Goal: Task Accomplishment & Management: Use online tool/utility

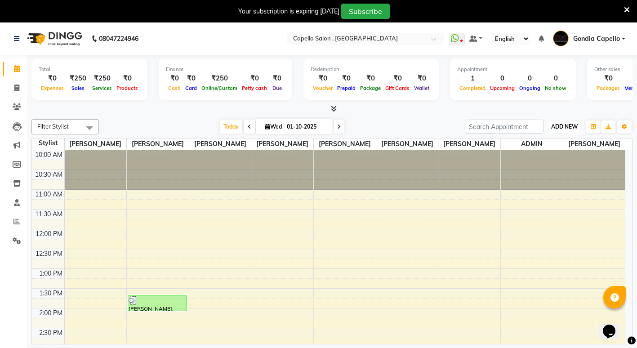
drag, startPoint x: 574, startPoint y: 121, endPoint x: 569, endPoint y: 130, distance: 10.0
click at [574, 121] on button "ADD NEW Toggle Dropdown" at bounding box center [564, 126] width 31 height 13
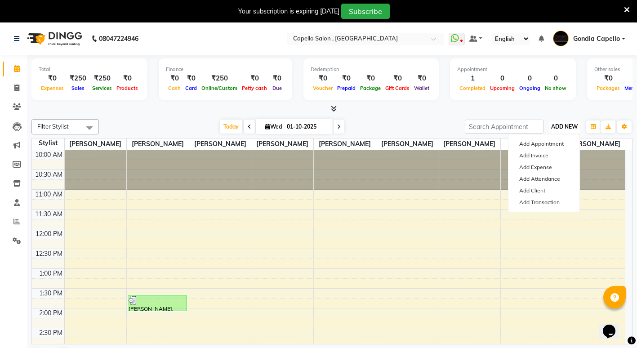
click at [569, 130] on button "ADD NEW Toggle Dropdown" at bounding box center [564, 126] width 31 height 13
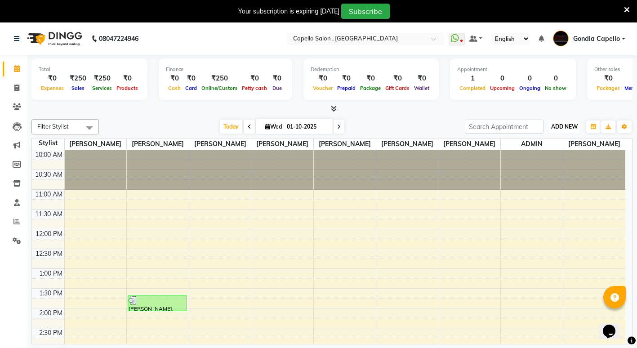
click at [564, 130] on button "ADD NEW Toggle Dropdown" at bounding box center [564, 126] width 31 height 13
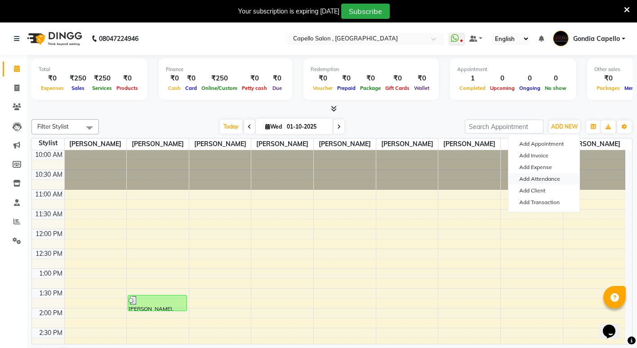
click at [545, 181] on link "Add Attendance" at bounding box center [543, 179] width 71 height 12
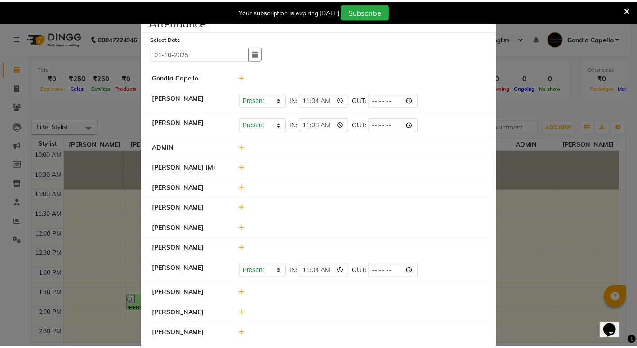
scroll to position [45, 0]
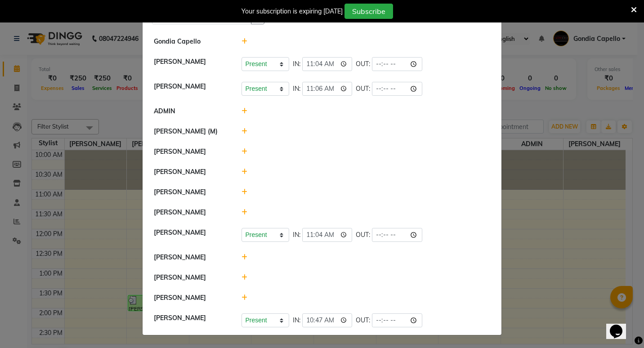
click at [584, 223] on ngb-modal-window "Attendance × Select Date [DATE] Gondia Capello [PERSON_NAME] Present Absent Lat…" at bounding box center [322, 174] width 644 height 348
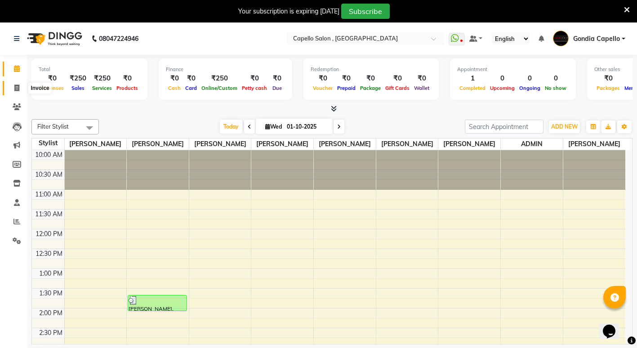
click at [13, 88] on span at bounding box center [17, 88] width 16 height 10
select select "service"
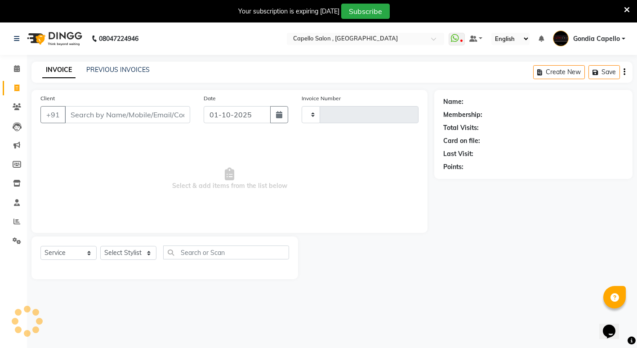
type input "2576"
select select "853"
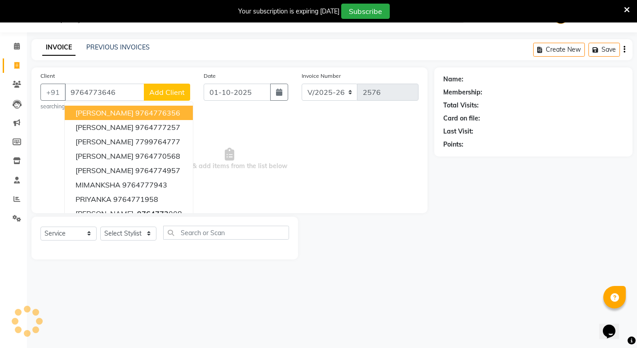
type input "9764773646"
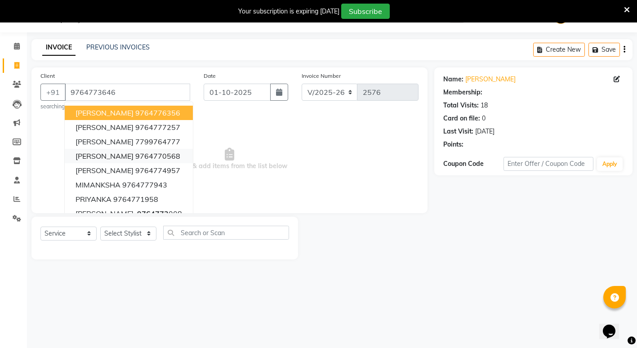
select select "1: Object"
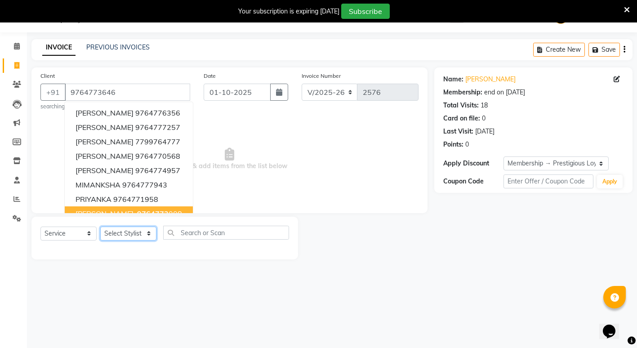
click at [145, 233] on select "Select Stylist ADMIN [PERSON_NAME] [PERSON_NAME] [PERSON_NAME] Gondia Capello […" at bounding box center [128, 234] width 56 height 14
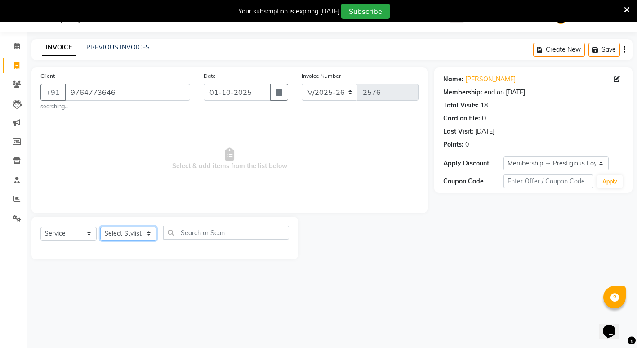
select select "14375"
click at [100, 227] on select "Select Stylist ADMIN [PERSON_NAME] [PERSON_NAME] [PERSON_NAME] Gondia Capello […" at bounding box center [128, 234] width 56 height 14
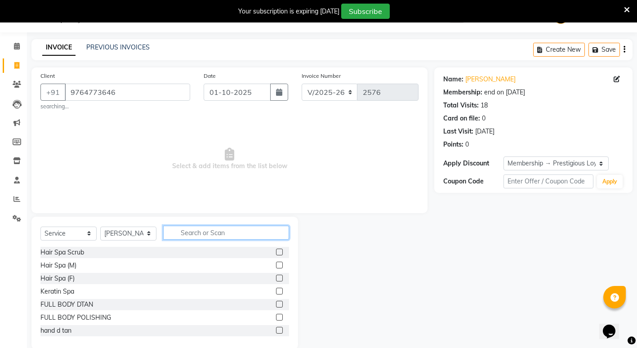
click at [206, 227] on input "text" at bounding box center [226, 233] width 126 height 14
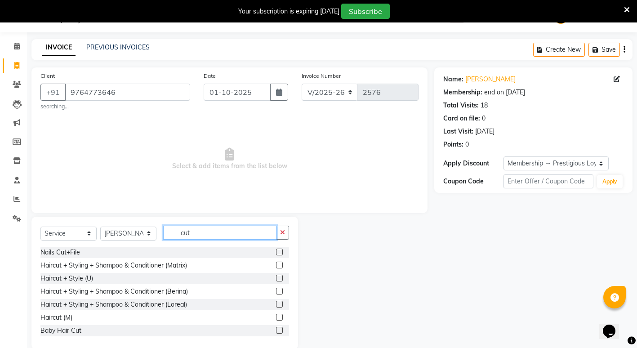
type input "cut"
click at [276, 319] on label at bounding box center [279, 317] width 7 height 7
click at [276, 319] on input "checkbox" at bounding box center [279, 318] width 6 height 6
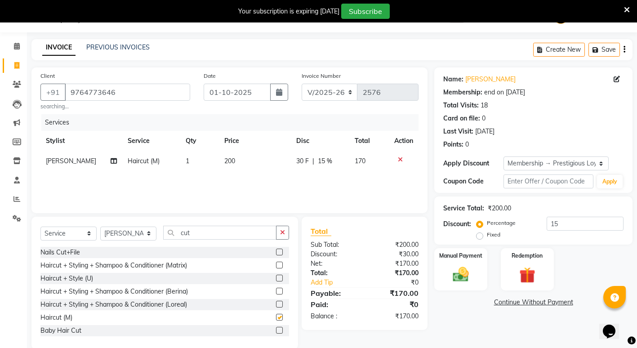
checkbox input "false"
click at [222, 227] on input "cut" at bounding box center [219, 233] width 113 height 14
type input "c"
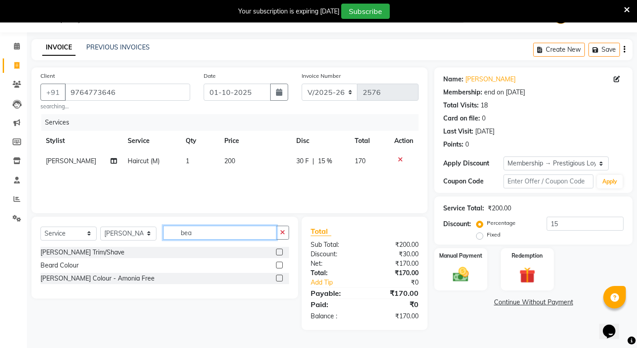
type input "bea"
click at [279, 250] on label at bounding box center [279, 252] width 7 height 7
click at [279, 250] on input "checkbox" at bounding box center [279, 252] width 6 height 6
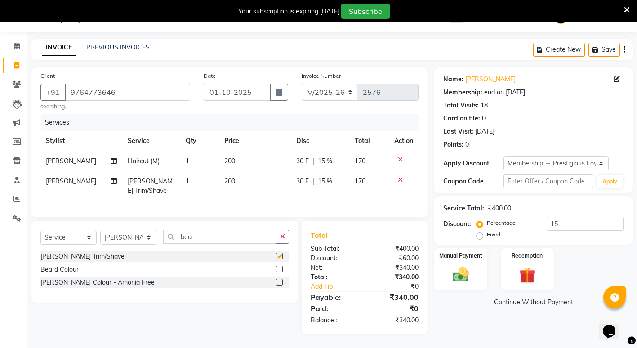
checkbox input "false"
click at [471, 285] on div "Manual Payment" at bounding box center [460, 269] width 55 height 44
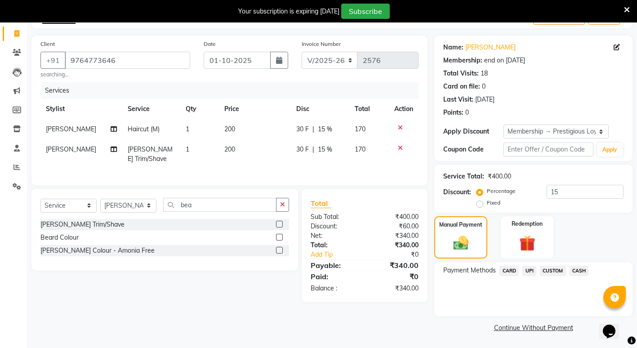
click at [324, 125] on span "15 %" at bounding box center [325, 128] width 14 height 9
select select "14375"
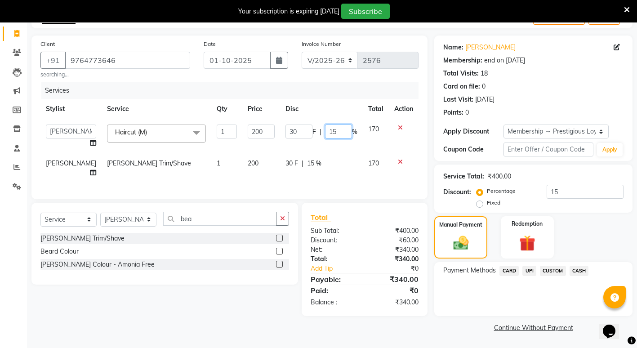
click at [341, 129] on input "15" at bounding box center [338, 131] width 27 height 14
type input "1"
type input "0"
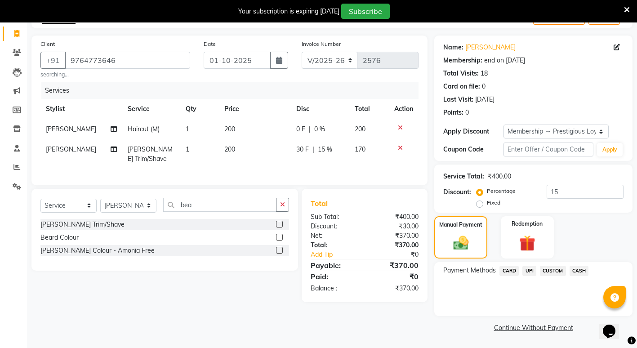
click at [326, 157] on td "30 F | 15 %" at bounding box center [320, 154] width 58 height 30
select select "14375"
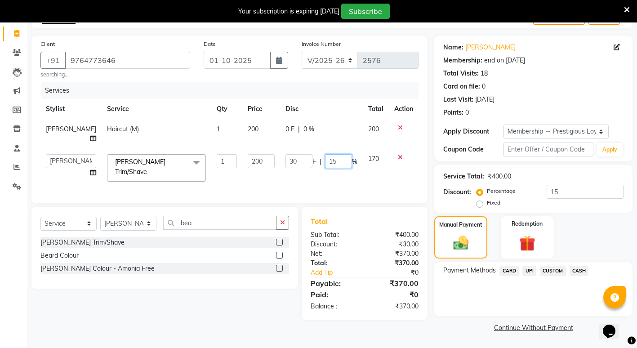
click at [333, 159] on input "15" at bounding box center [338, 161] width 27 height 14
click at [334, 164] on input "15" at bounding box center [338, 161] width 27 height 14
type input "1"
type input "0"
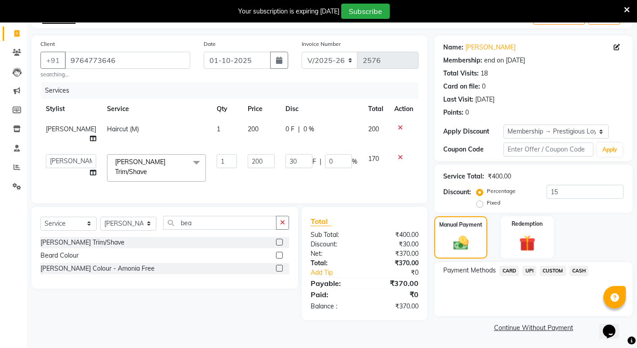
click at [457, 326] on link "Continue Without Payment" at bounding box center [533, 327] width 195 height 9
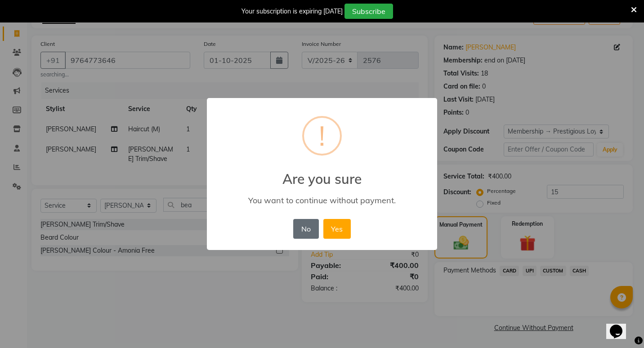
click at [298, 223] on button "No" at bounding box center [305, 229] width 25 height 20
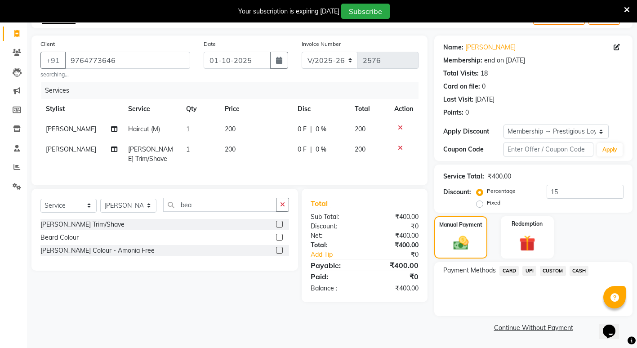
click at [439, 320] on div "Name: [PERSON_NAME] Membership: end on [DATE] Total Visits: 18 Card on file: 0 …" at bounding box center [536, 185] width 205 height 299
click at [526, 269] on span "UPI" at bounding box center [529, 271] width 14 height 10
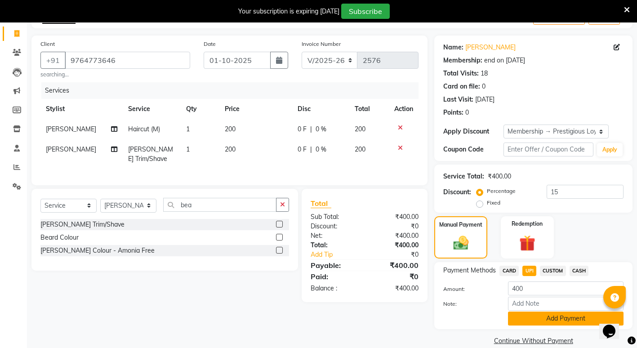
click at [534, 319] on button "Add Payment" at bounding box center [566, 318] width 116 height 14
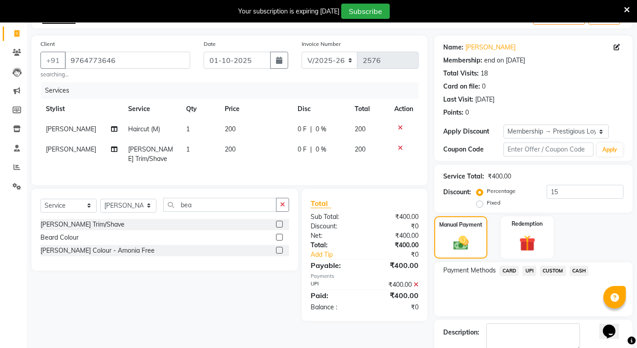
scroll to position [105, 0]
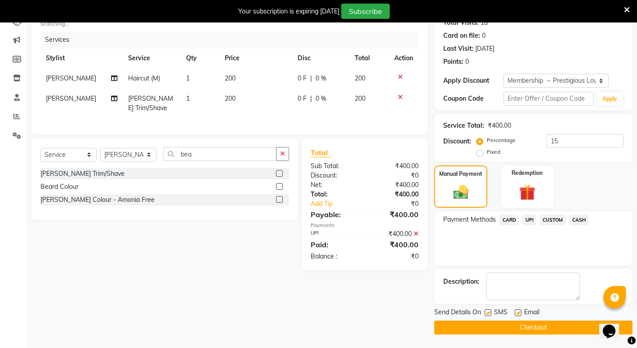
click at [523, 328] on button "Checkout" at bounding box center [533, 327] width 198 height 14
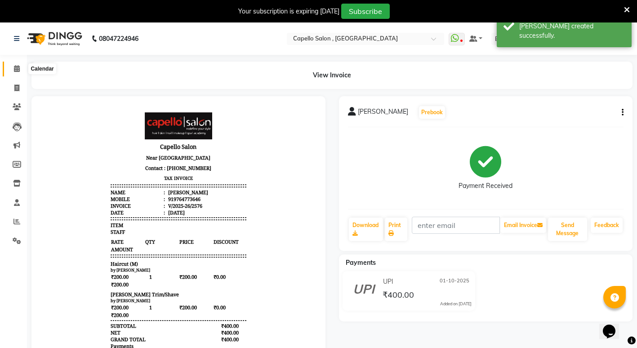
click at [14, 71] on icon at bounding box center [17, 68] width 6 height 7
